Goal: Task Accomplishment & Management: Complete application form

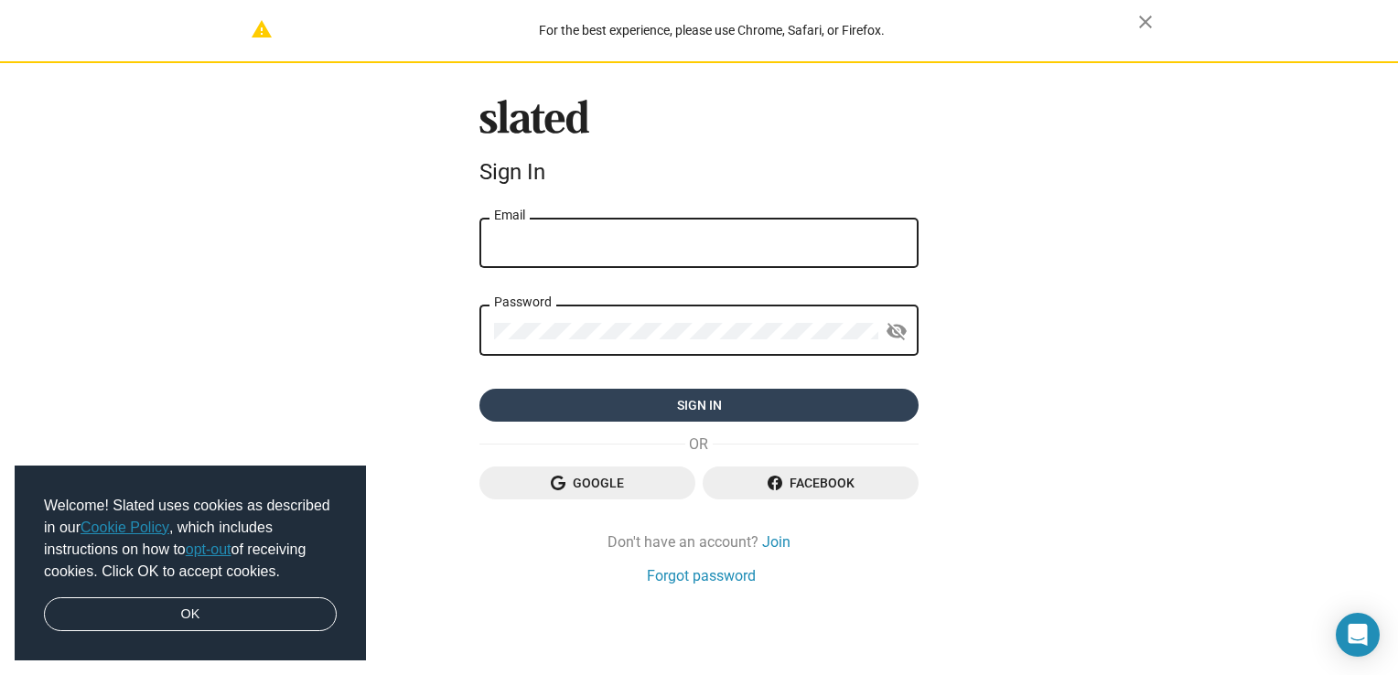
type input "[EMAIL_ADDRESS][DOMAIN_NAME]"
click at [690, 397] on span "Sign in" at bounding box center [699, 405] width 410 height 33
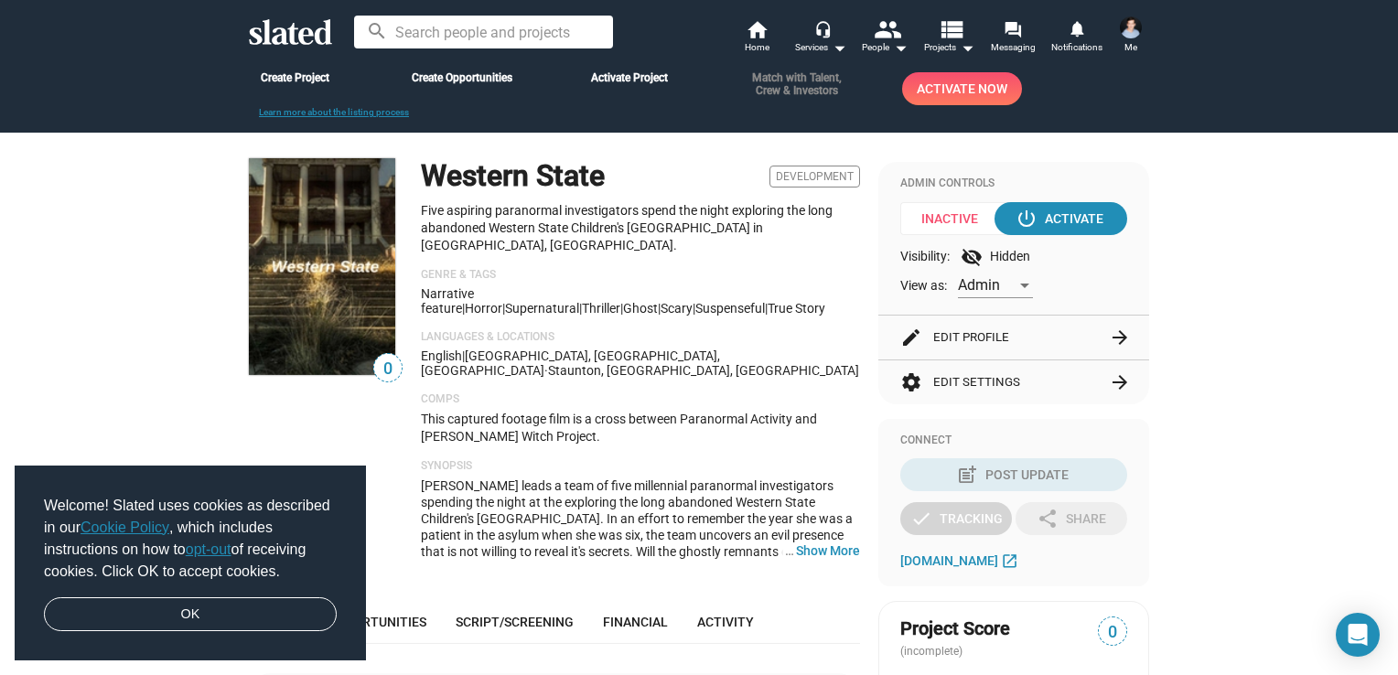
scroll to position [142, 0]
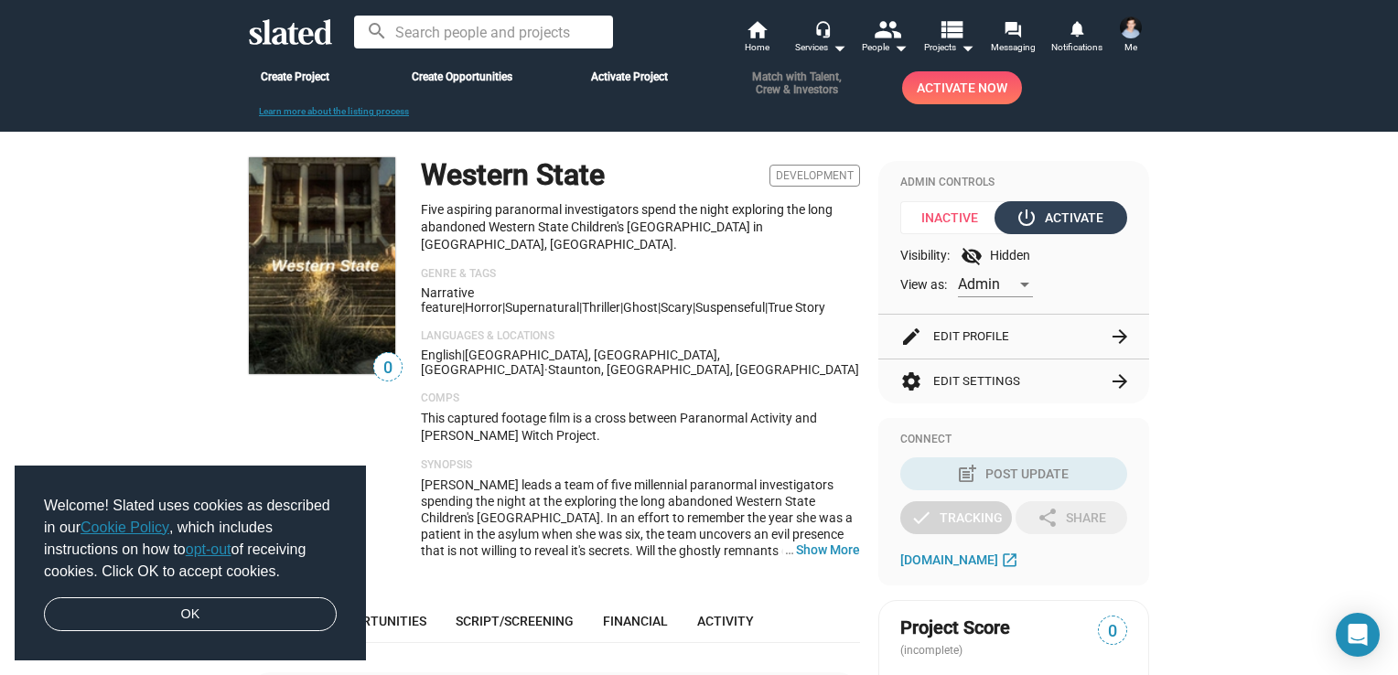
click at [1073, 215] on div "power_settings_new Activate" at bounding box center [1061, 217] width 84 height 33
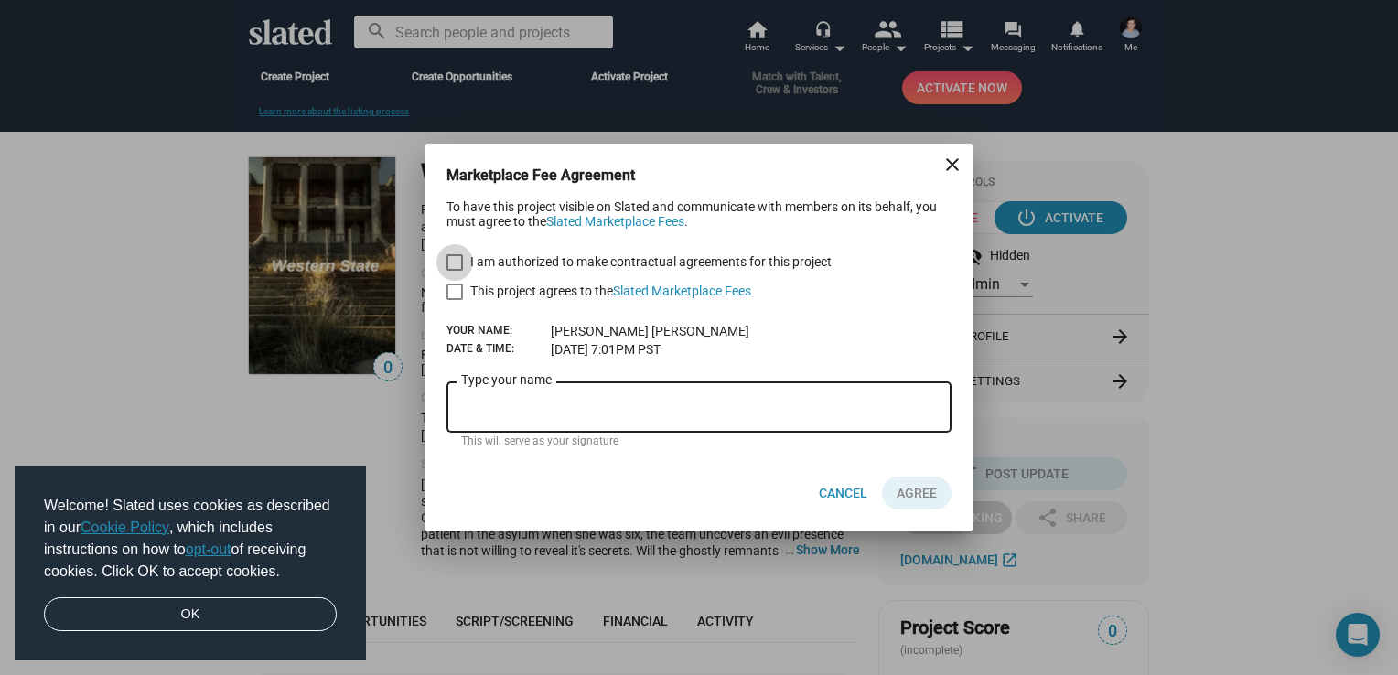
click at [447, 258] on span at bounding box center [455, 262] width 16 height 16
click at [454, 271] on input "I am authorized to make contractual agreements for this project" at bounding box center [454, 271] width 1 height 1
checkbox input "true"
click at [459, 291] on span at bounding box center [455, 292] width 16 height 16
click at [455, 300] on input "This project agrees to the Slated Marketplace Fees" at bounding box center [454, 300] width 1 height 1
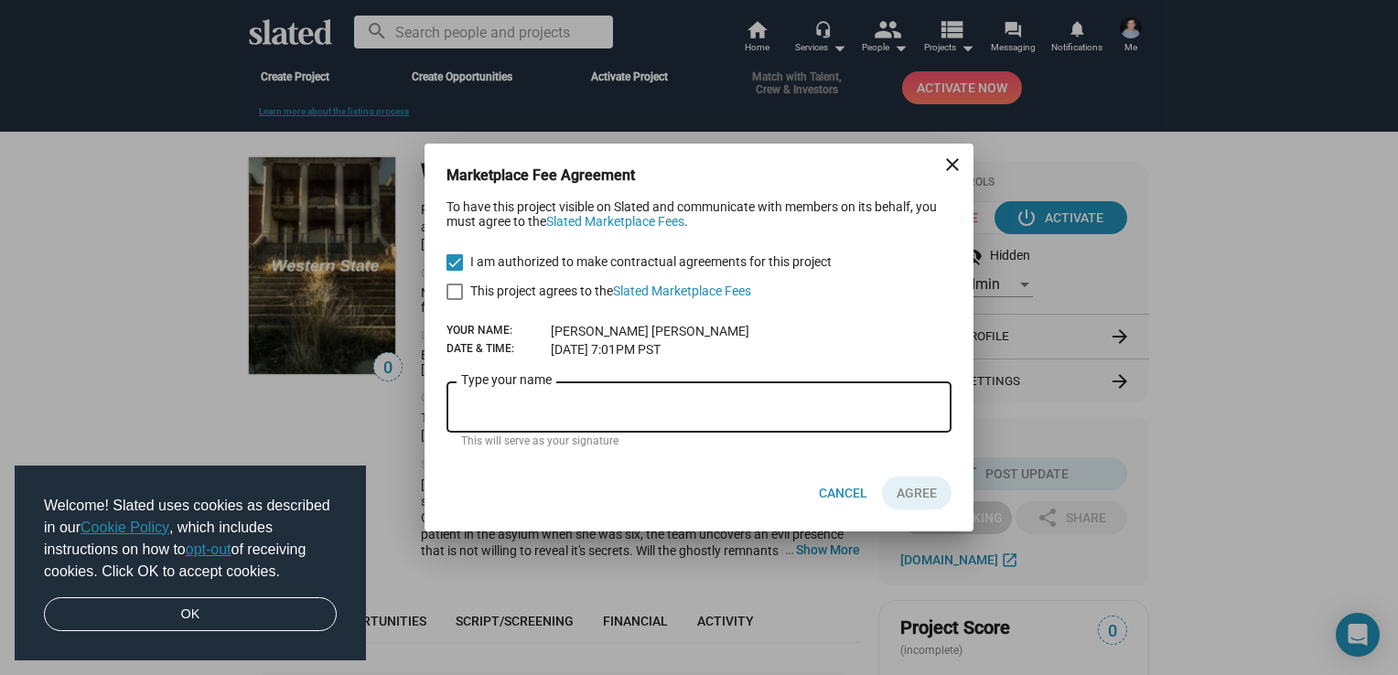
checkbox input "true"
click at [523, 412] on input "Type your name" at bounding box center [699, 408] width 476 height 16
type input "Steven Ablondi"
click at [924, 493] on span "AGREE" at bounding box center [917, 493] width 40 height 33
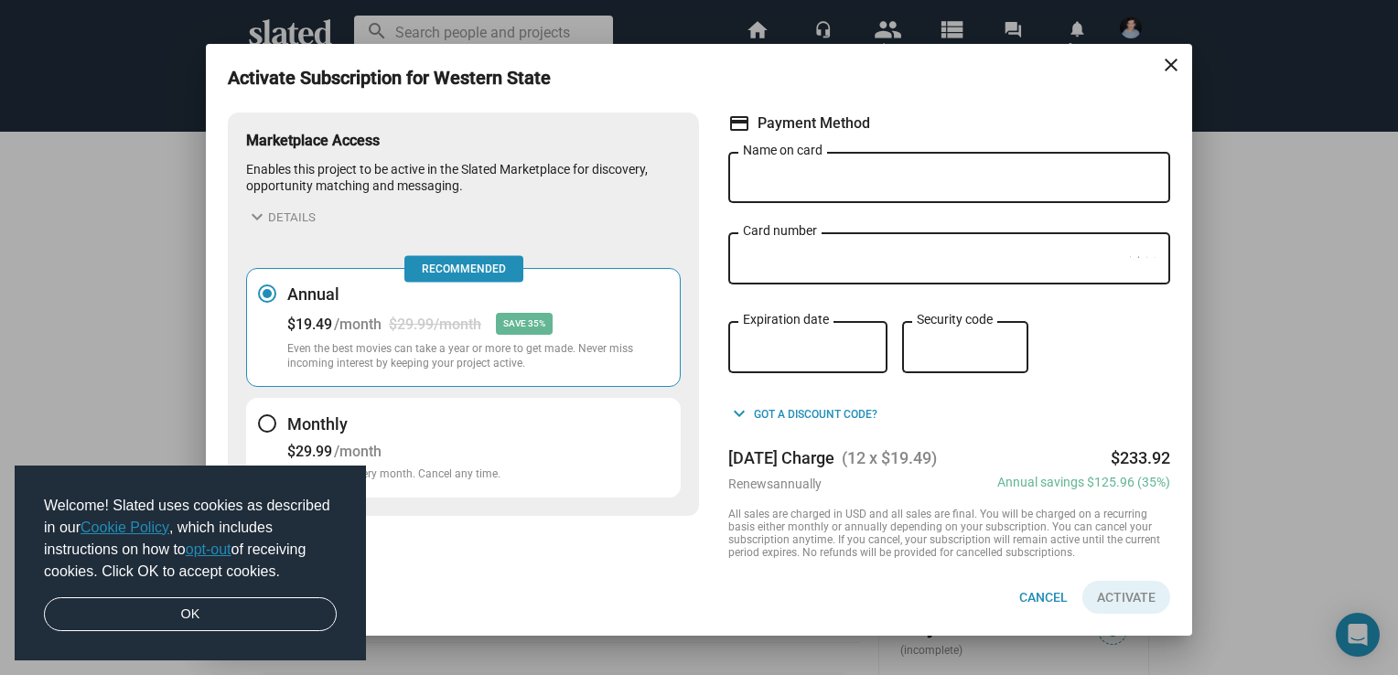
click at [1174, 59] on mat-icon "close" at bounding box center [1171, 65] width 22 height 22
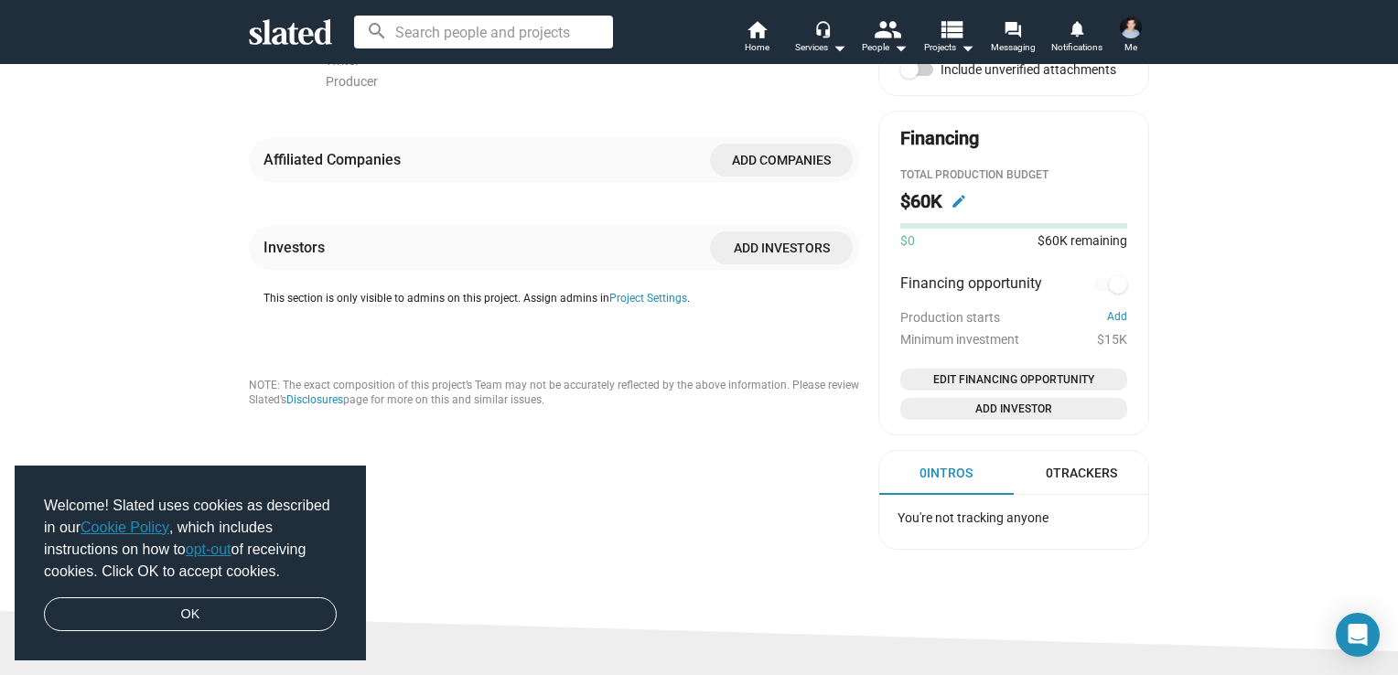
scroll to position [1046, 0]
